Goal: Task Accomplishment & Management: Use online tool/utility

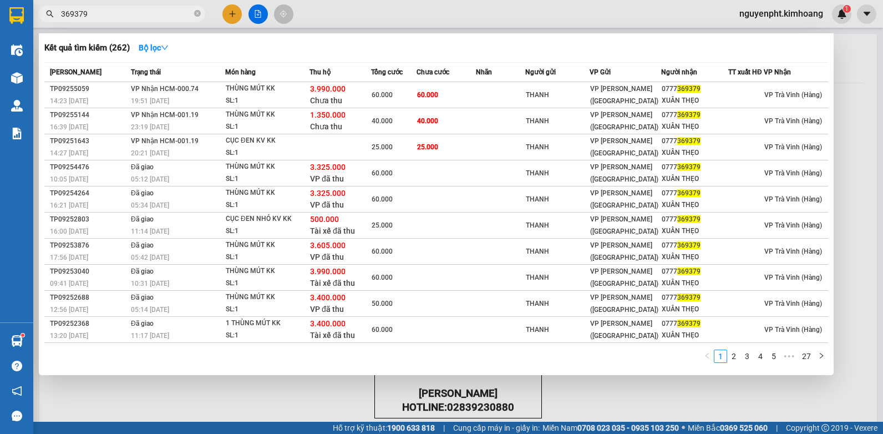
drag, startPoint x: 165, startPoint y: 15, endPoint x: 0, endPoint y: 72, distance: 174.9
click at [0, 54] on html "Kết quả tìm kiếm ( 262 ) Bộ lọc Mã ĐH Trạng thái Món hàng Thu hộ Tổng cước Chưa…" at bounding box center [441, 217] width 883 height 434
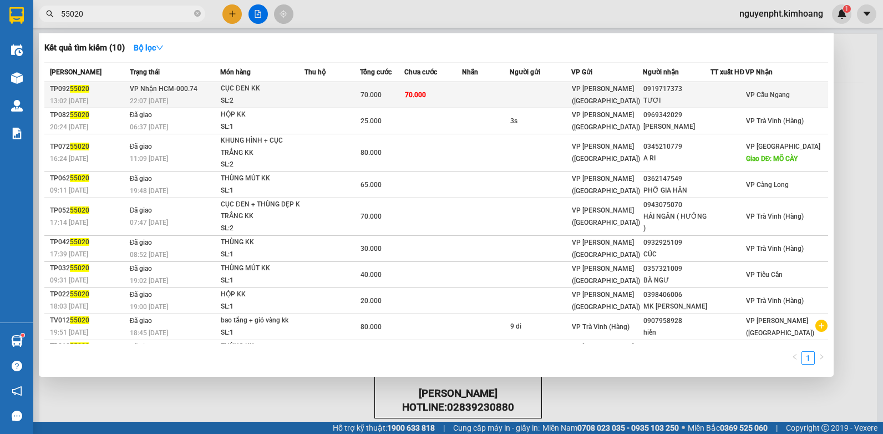
type input "55020"
click at [504, 99] on td at bounding box center [486, 95] width 48 height 26
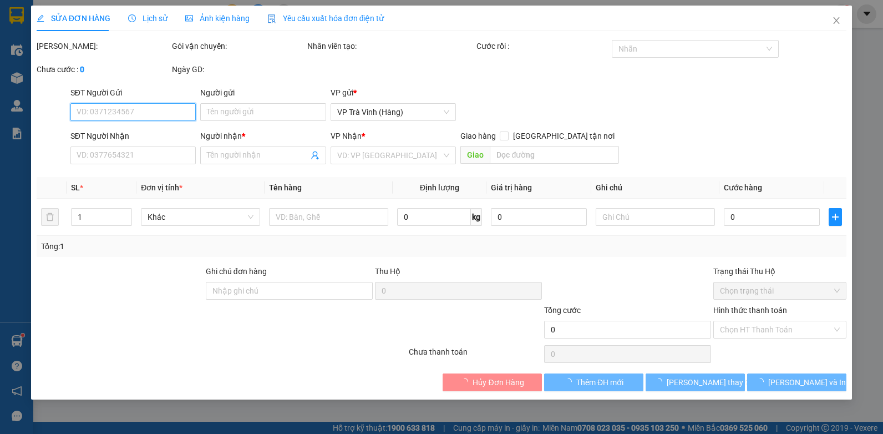
type input "0919717373"
type input "TƯƠI"
type input "70.000"
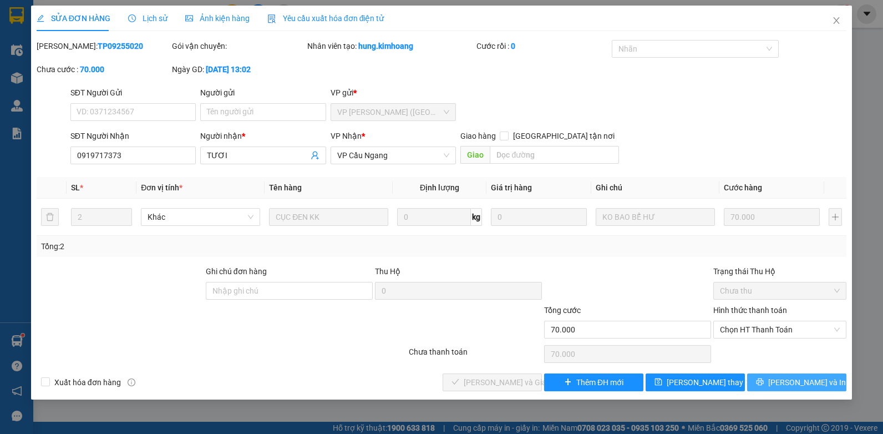
click at [785, 384] on button "[PERSON_NAME] và In" at bounding box center [796, 382] width 99 height 18
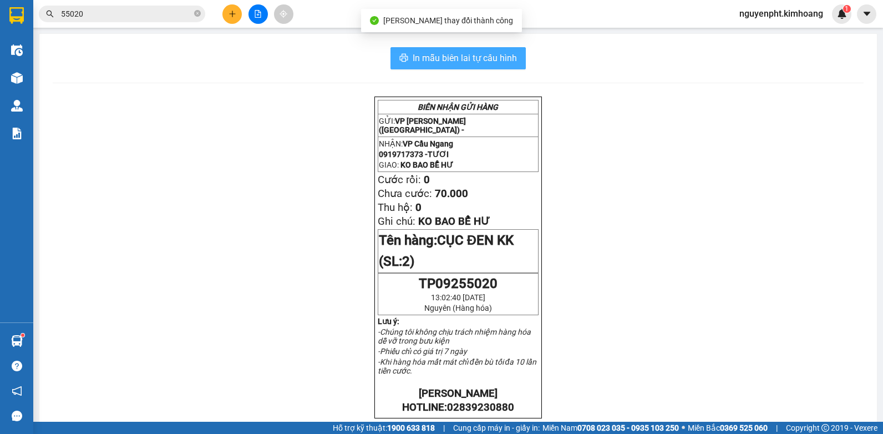
drag, startPoint x: 479, startPoint y: 59, endPoint x: 480, endPoint y: 68, distance: 9.5
click at [479, 60] on span "In mẫu biên lai tự cấu hình" at bounding box center [465, 58] width 104 height 14
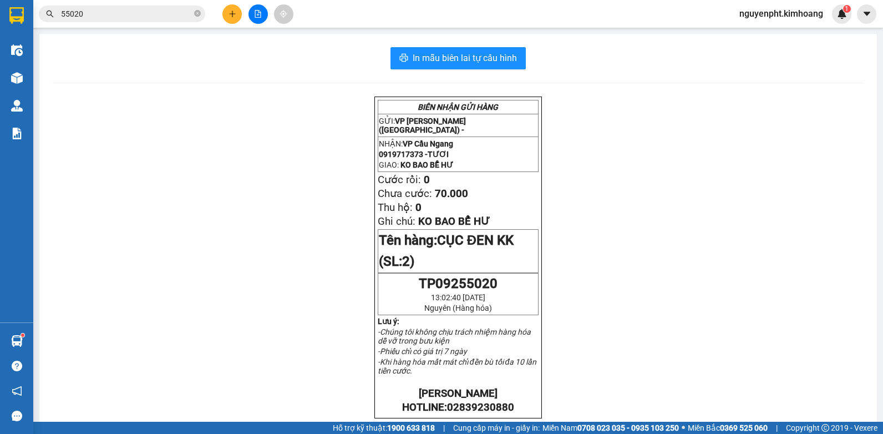
click at [147, 13] on input "55020" at bounding box center [126, 14] width 131 height 12
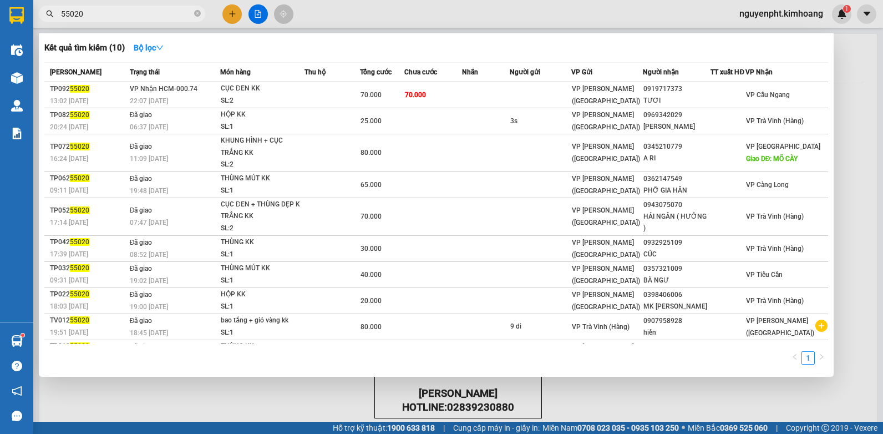
click at [109, 11] on input "55020" at bounding box center [126, 14] width 131 height 12
drag, startPoint x: 109, startPoint y: 11, endPoint x: 0, endPoint y: 104, distance: 143.2
click at [0, 120] on html "Kết quả tìm kiếm ( 10 ) Bộ lọc Mã ĐH Trạng thái Món hàng Thu hộ Tổng cước Chưa …" at bounding box center [441, 217] width 883 height 434
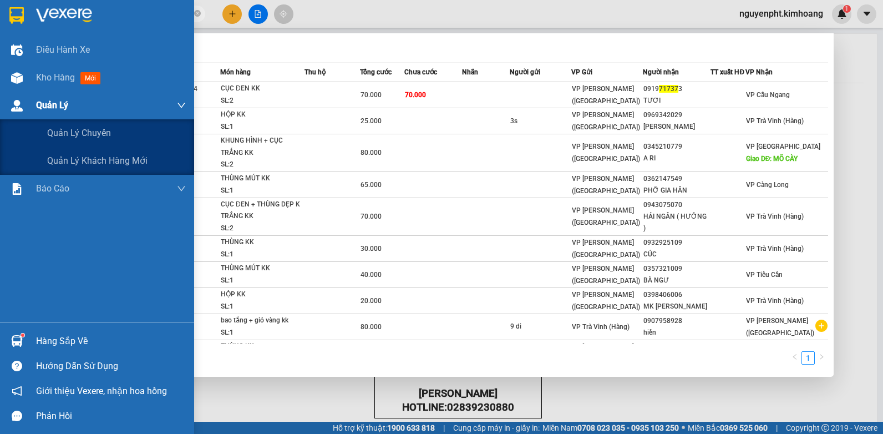
type input "717373"
